Goal: Ask a question

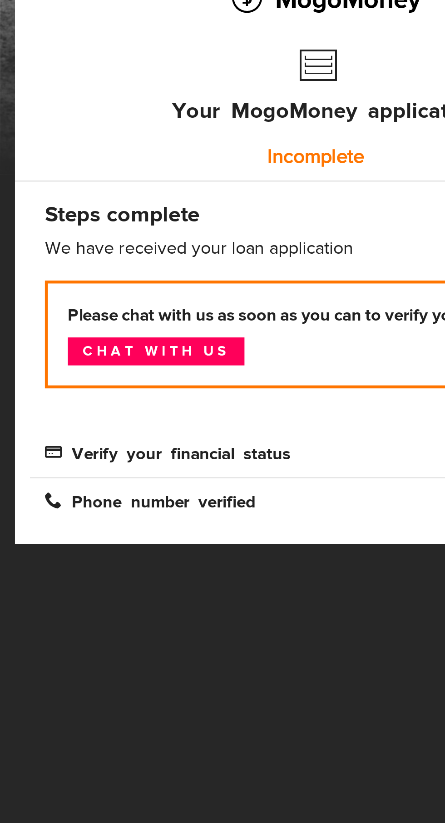
click at [75, 283] on link "Chat with us" at bounding box center [71, 284] width 80 height 13
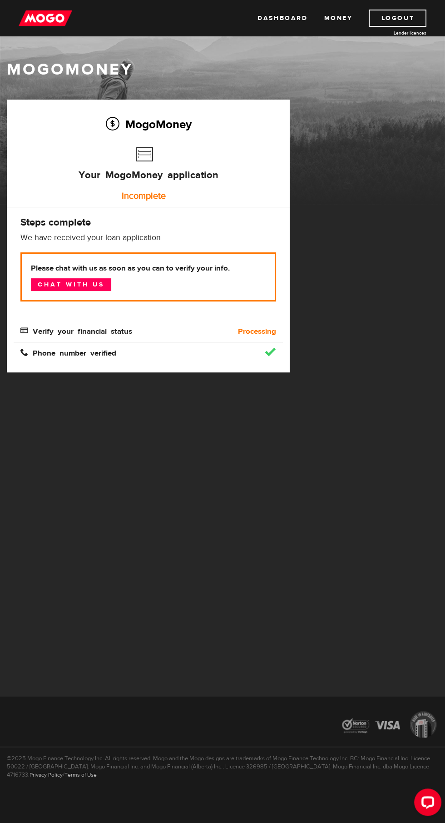
click at [57, 280] on link "Chat with us" at bounding box center [71, 284] width 80 height 13
